Goal: Obtain resource: Download file/media

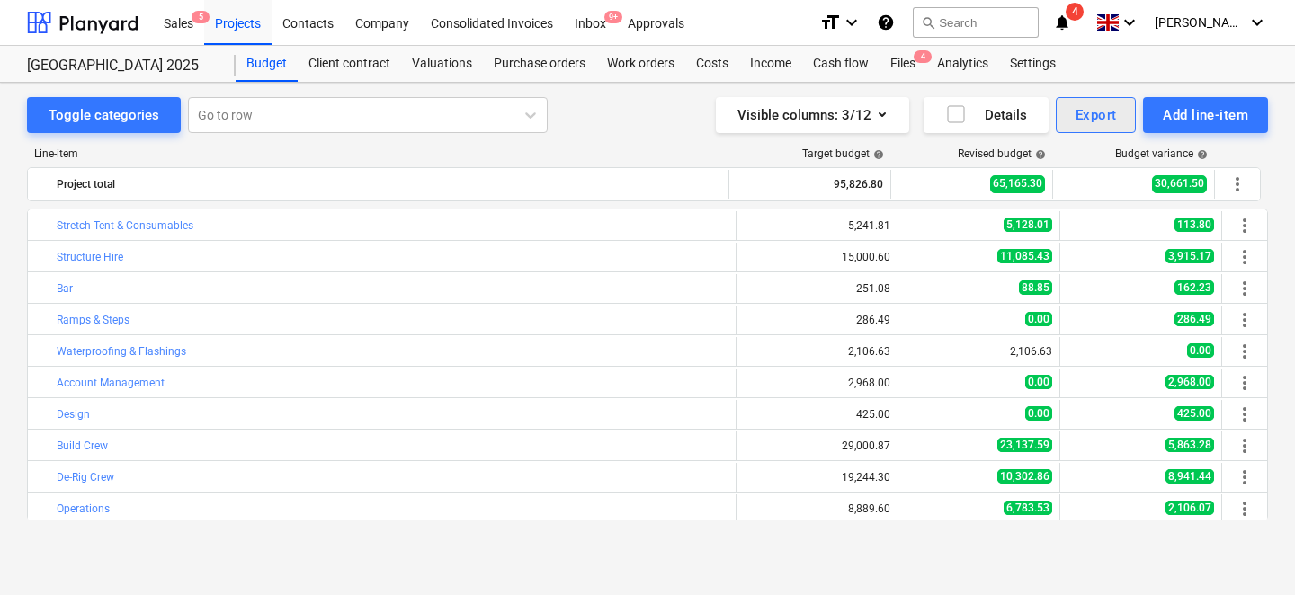
click at [1105, 129] on button "Export" at bounding box center [1095, 115] width 81 height 36
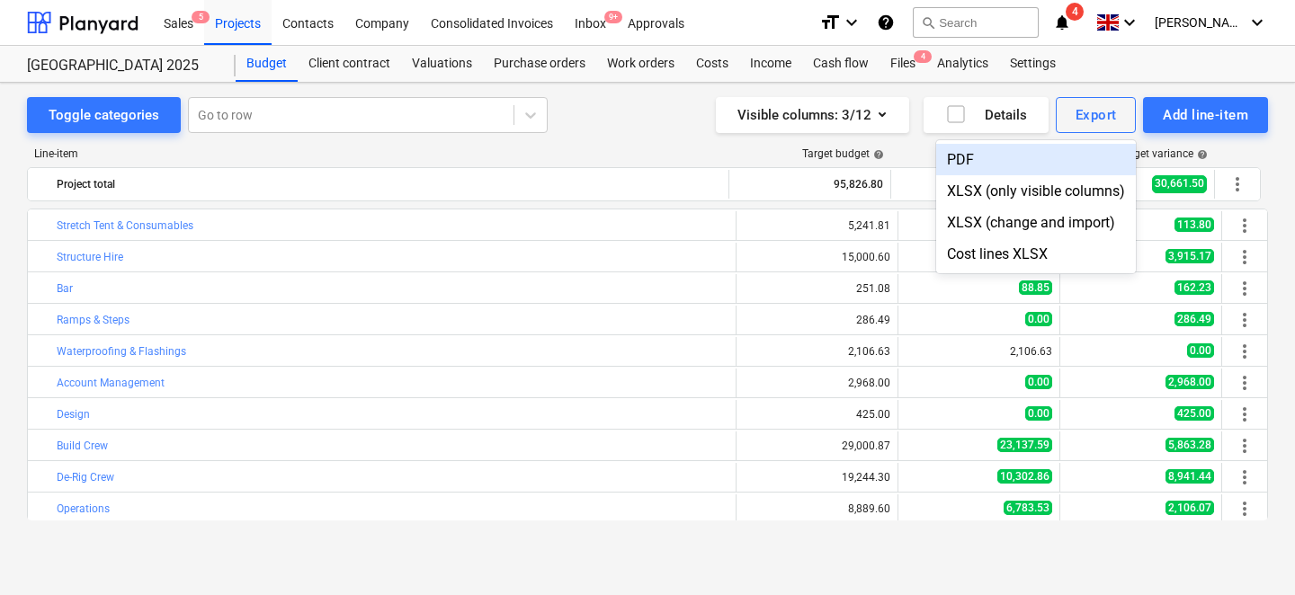
click at [1036, 172] on div "PDF" at bounding box center [1036, 159] width 200 height 31
